Goal: Information Seeking & Learning: Learn about a topic

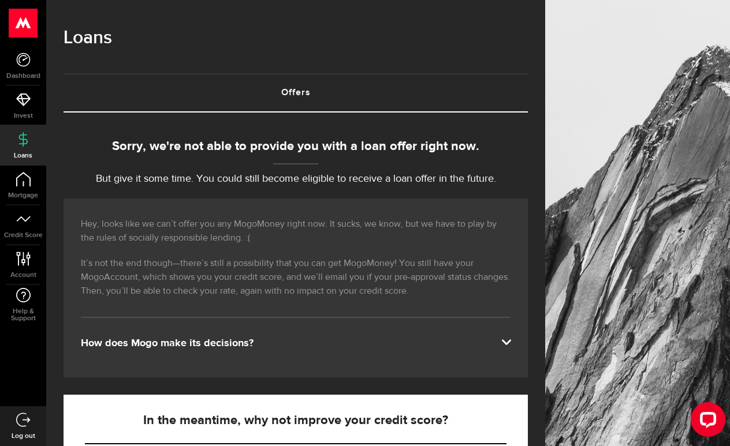
click at [294, 94] on link "Offers (requires attention)" at bounding box center [296, 92] width 464 height 37
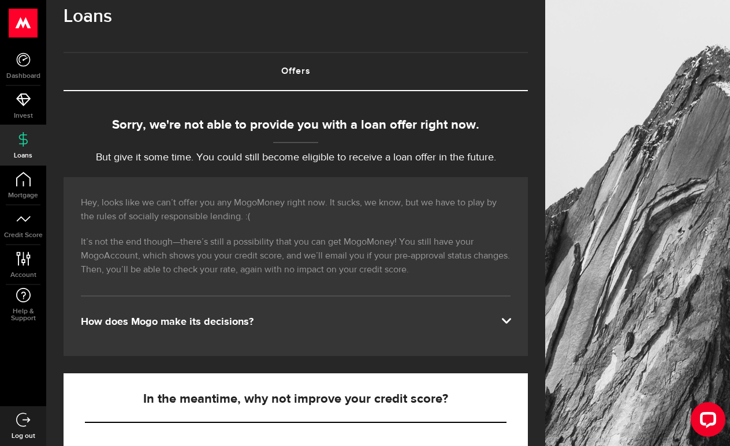
scroll to position [36, 0]
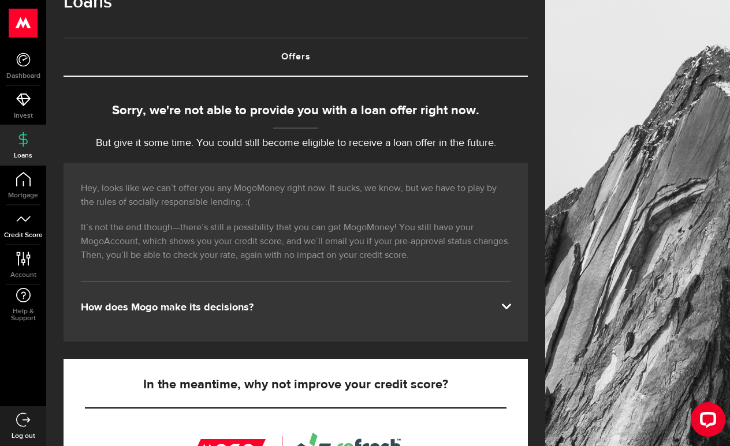
click at [27, 228] on link "Credit Score" at bounding box center [23, 225] width 46 height 39
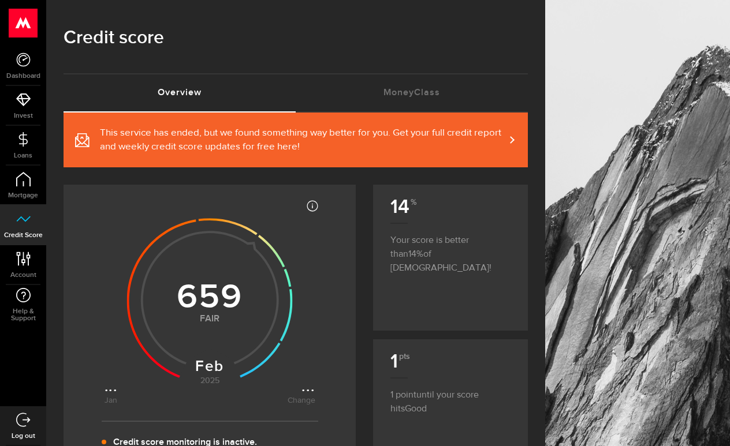
click at [136, 126] on span "This service has ended, but we found something way better for you. Get your ful…" at bounding box center [302, 140] width 405 height 28
